Goal: Information Seeking & Learning: Learn about a topic

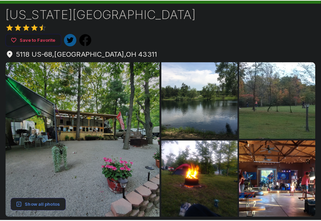
scroll to position [68, 0]
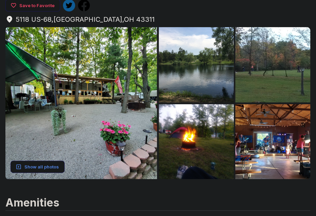
click at [39, 168] on button "Show all photos" at bounding box center [38, 166] width 54 height 13
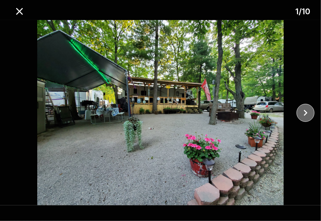
click at [306, 112] on icon "close" at bounding box center [306, 112] width 4 height 6
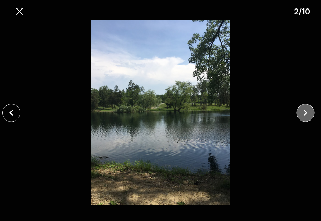
click at [306, 112] on icon "close" at bounding box center [306, 112] width 4 height 6
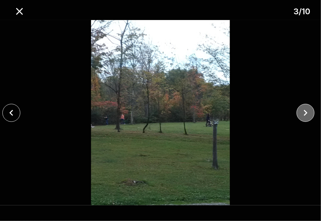
click at [307, 111] on icon "close" at bounding box center [306, 113] width 12 height 12
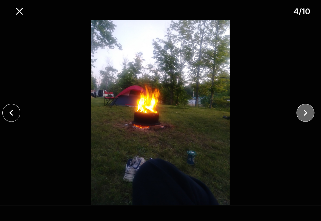
click at [306, 112] on icon "close" at bounding box center [306, 112] width 4 height 6
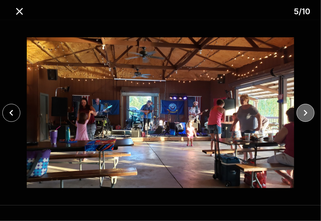
click at [306, 112] on icon "close" at bounding box center [306, 112] width 4 height 6
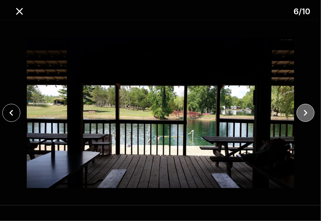
click at [306, 112] on icon "close" at bounding box center [306, 112] width 4 height 6
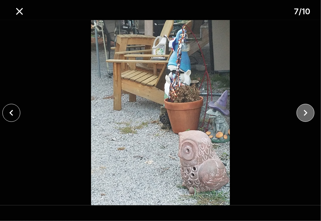
click at [306, 112] on icon "close" at bounding box center [306, 112] width 4 height 6
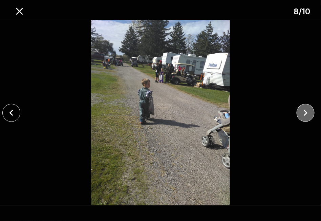
click at [306, 112] on icon "close" at bounding box center [306, 112] width 4 height 6
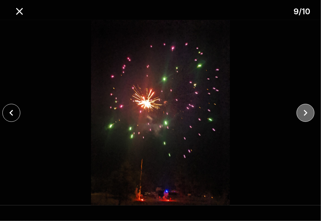
click at [306, 112] on icon "close" at bounding box center [306, 112] width 4 height 6
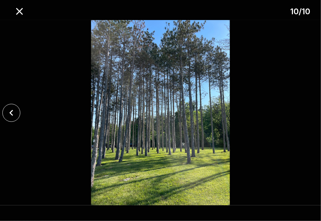
click at [306, 112] on div at bounding box center [160, 112] width 321 height 185
click at [11, 112] on icon "close" at bounding box center [11, 113] width 12 height 12
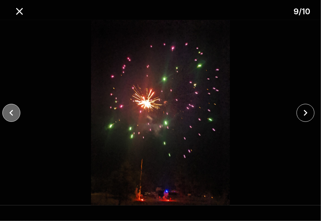
click at [11, 112] on icon "close" at bounding box center [11, 113] width 12 height 12
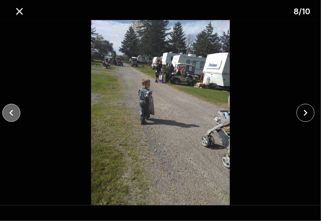
click at [11, 112] on icon "close" at bounding box center [11, 113] width 12 height 12
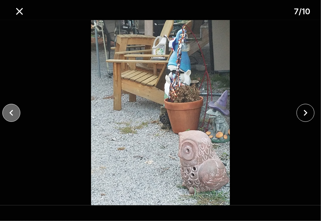
click at [10, 112] on icon "close" at bounding box center [11, 112] width 4 height 6
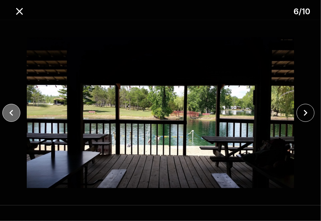
click at [10, 112] on icon "close" at bounding box center [11, 112] width 4 height 6
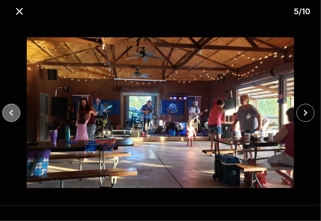
click at [10, 112] on icon "close" at bounding box center [11, 112] width 4 height 6
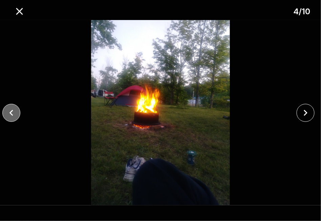
click at [10, 112] on icon "close" at bounding box center [11, 112] width 4 height 6
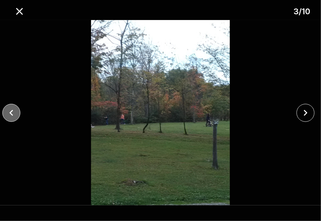
click at [10, 112] on icon "close" at bounding box center [11, 112] width 4 height 6
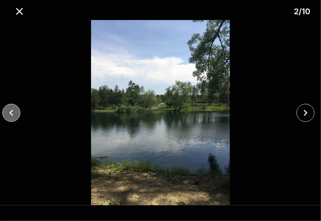
click at [10, 112] on icon "close" at bounding box center [11, 112] width 4 height 6
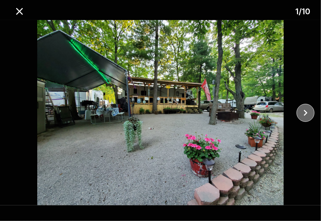
click at [306, 111] on icon "close" at bounding box center [306, 112] width 4 height 6
